Goal: Information Seeking & Learning: Learn about a topic

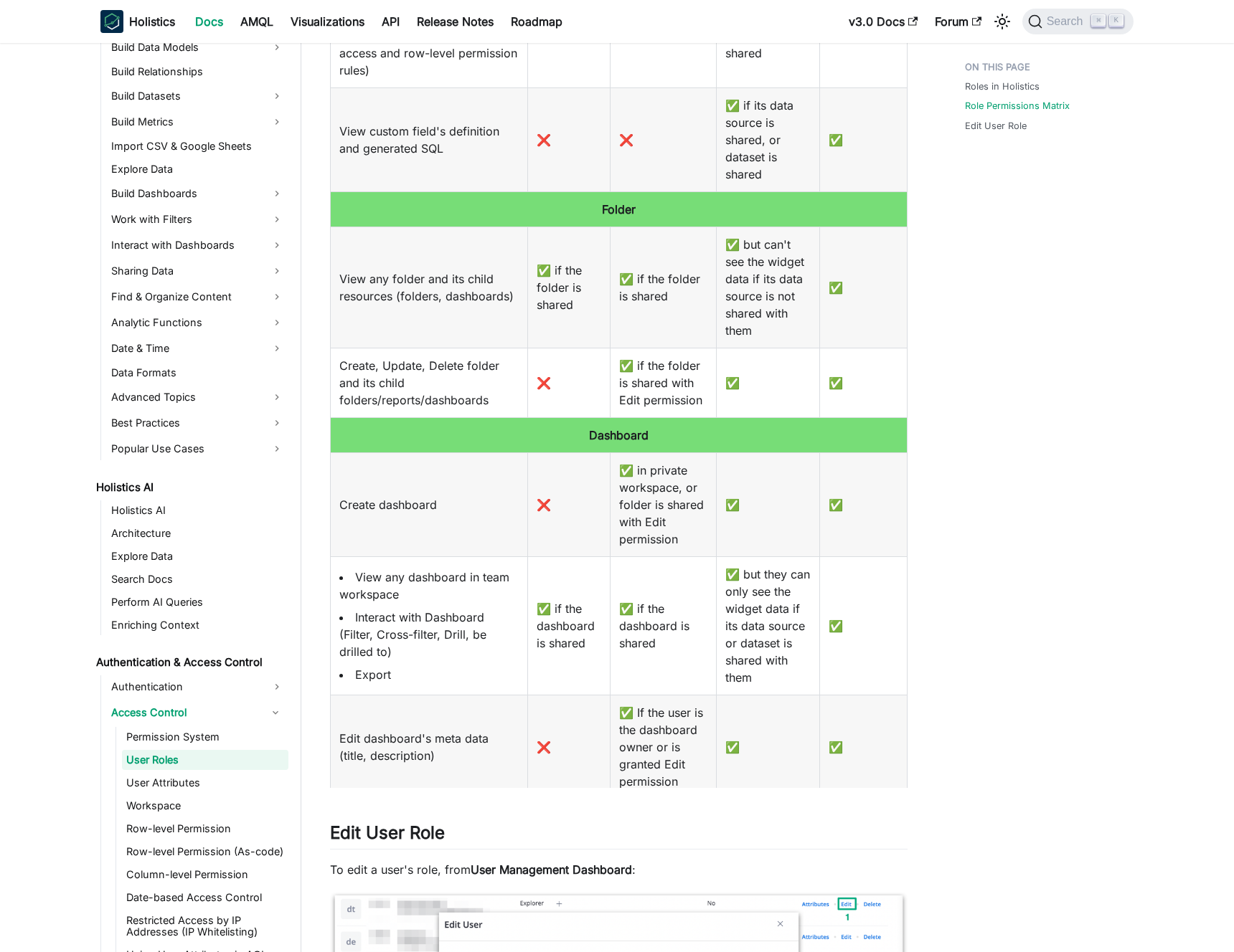
scroll to position [801, 0]
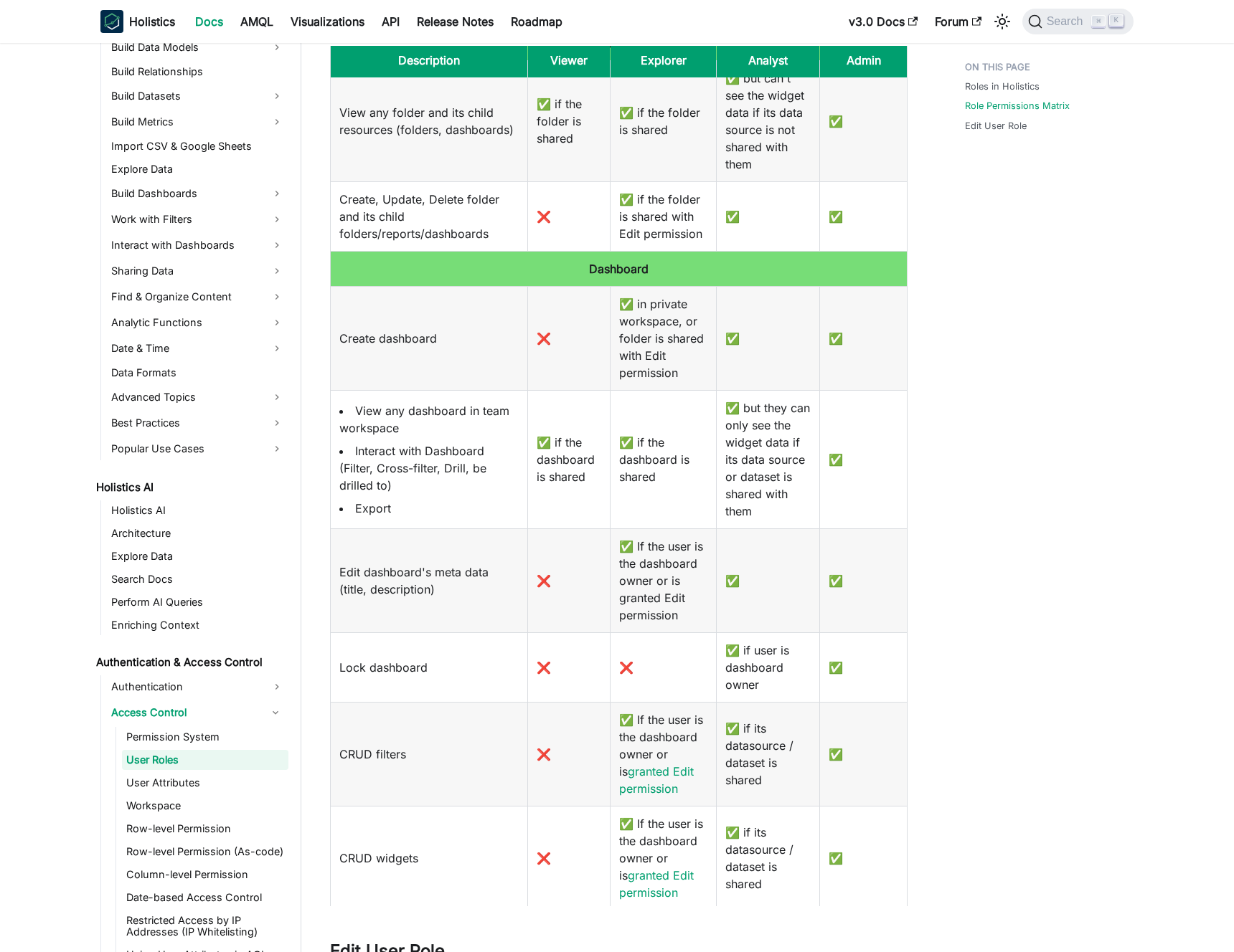
scroll to position [1074, 0]
